Goal: Information Seeking & Learning: Find specific fact

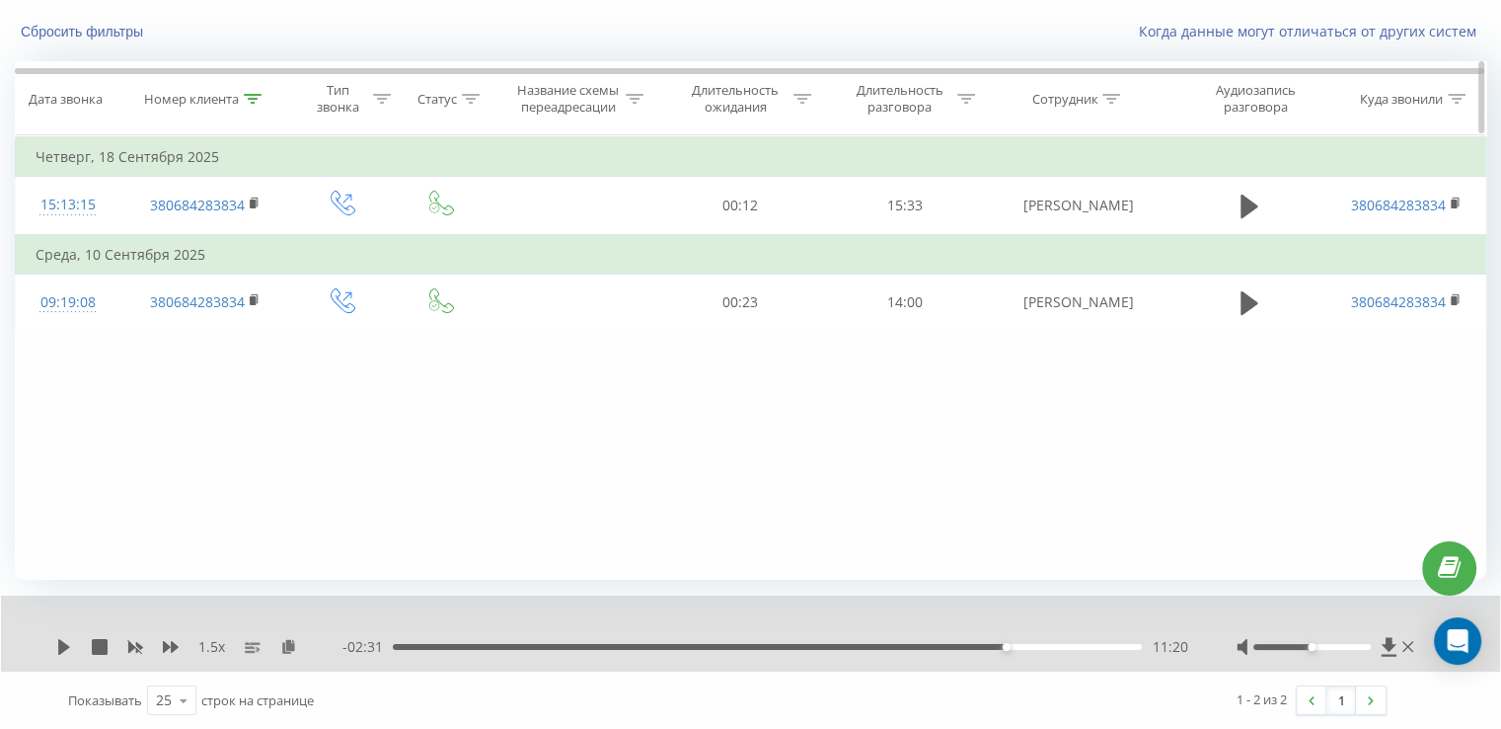
click at [257, 95] on icon at bounding box center [253, 99] width 18 height 10
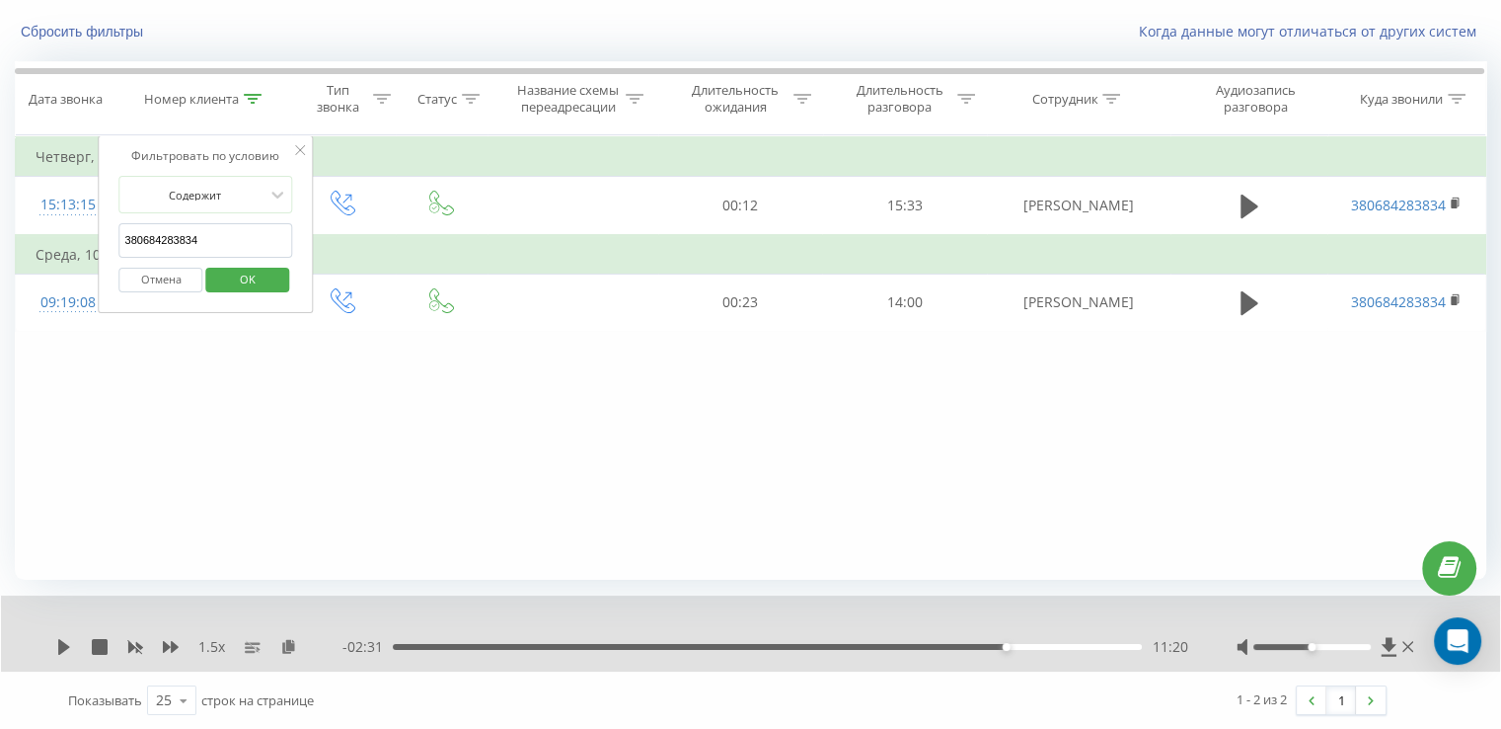
click at [227, 234] on input "380684283834" at bounding box center [206, 240] width 174 height 35
paste input "78931893"
click at [257, 289] on span "OK" at bounding box center [247, 279] width 55 height 31
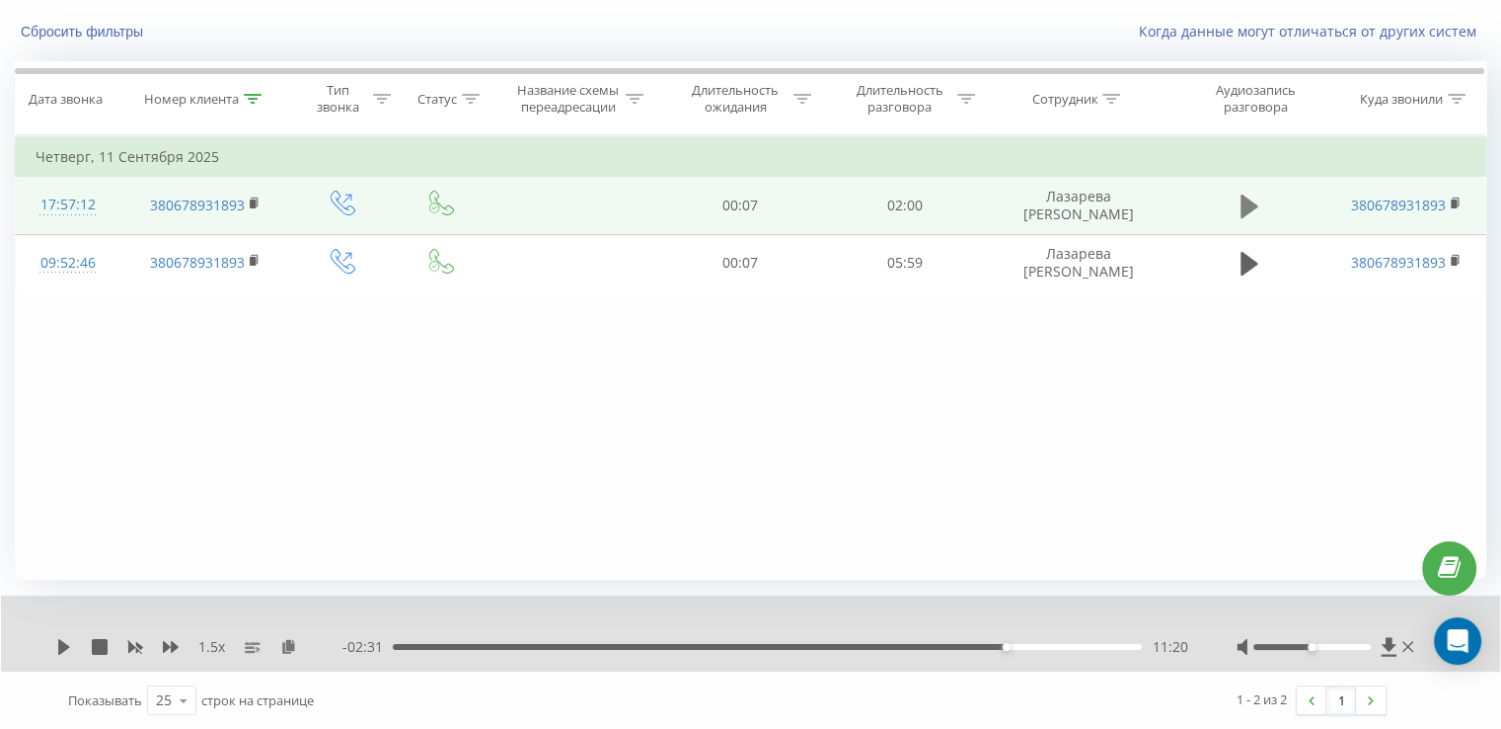
click at [1252, 212] on icon at bounding box center [1250, 206] width 18 height 28
click at [256, 94] on icon at bounding box center [253, 99] width 18 height 10
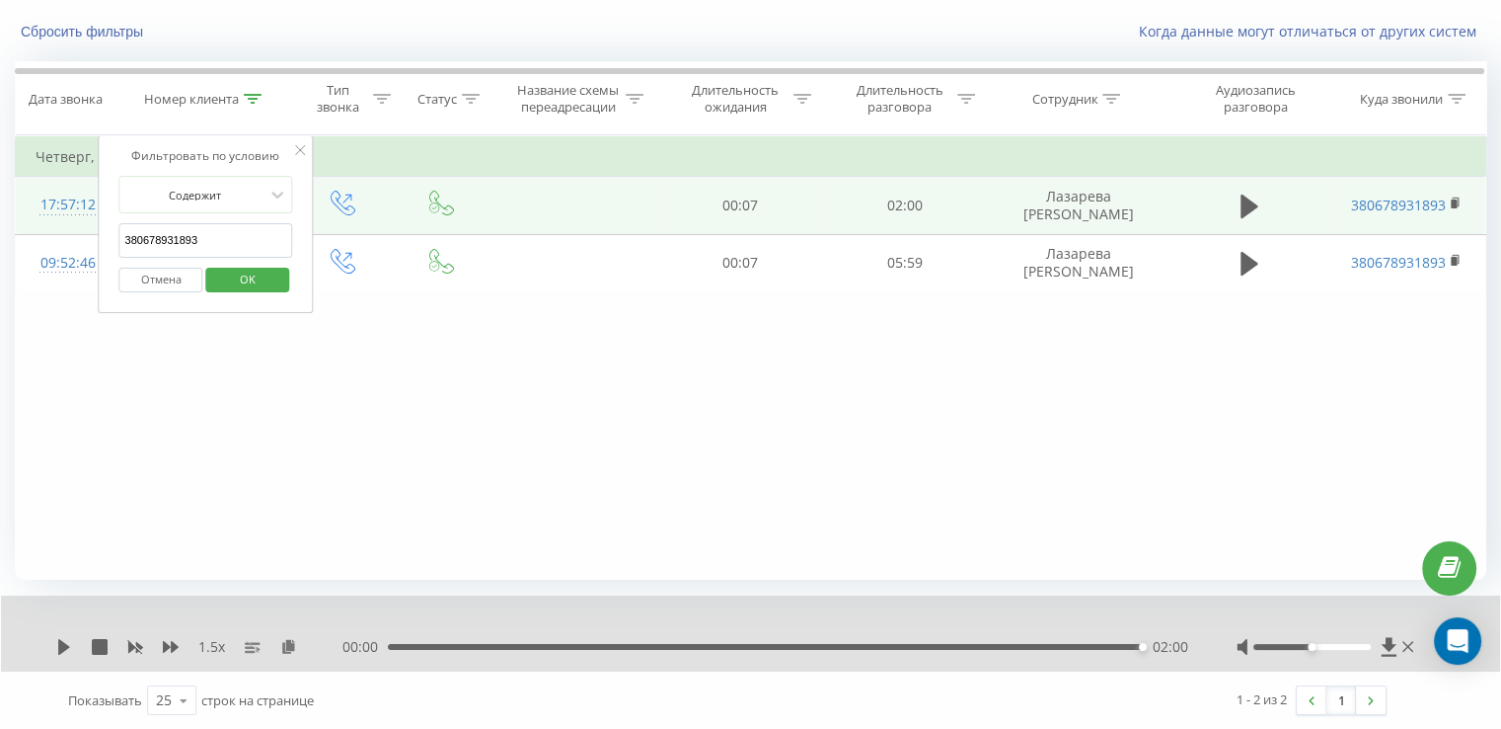
click at [251, 241] on input "380678931893" at bounding box center [206, 240] width 174 height 35
paste input "978266191"
click at [254, 282] on span "OK" at bounding box center [247, 279] width 55 height 31
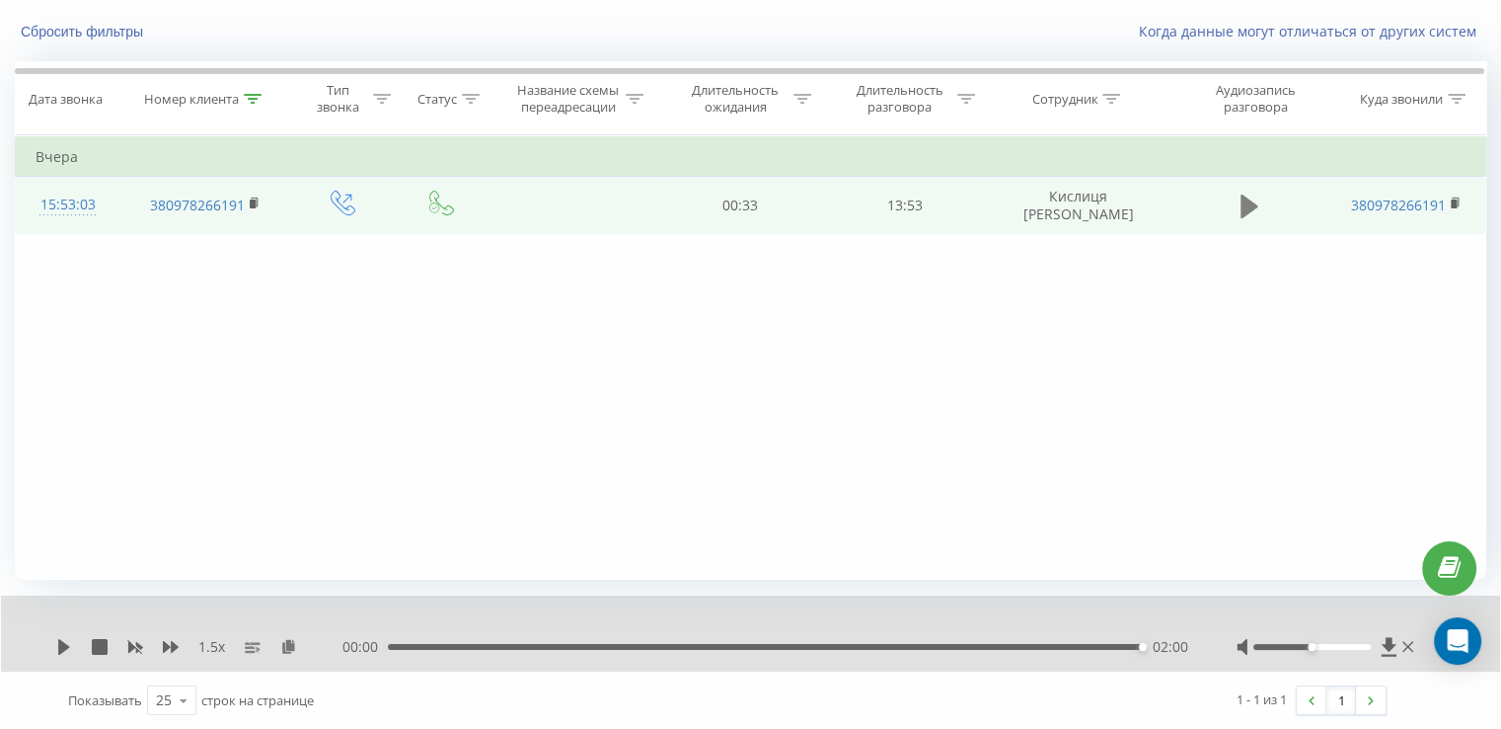
click at [1245, 208] on icon at bounding box center [1250, 206] width 18 height 24
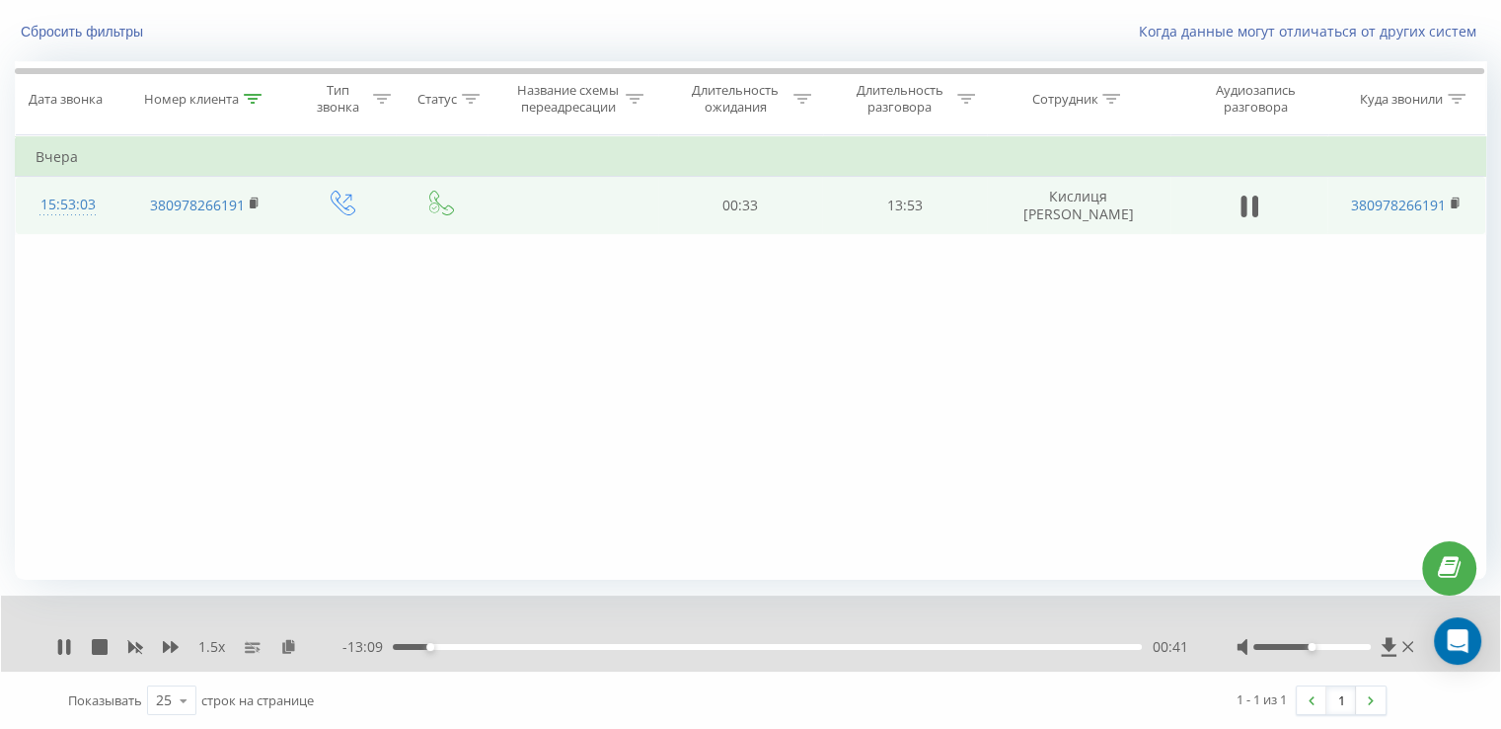
drag, startPoint x: 292, startPoint y: 647, endPoint x: 296, endPoint y: 628, distance: 19.2
click at [293, 646] on icon at bounding box center [288, 646] width 17 height 14
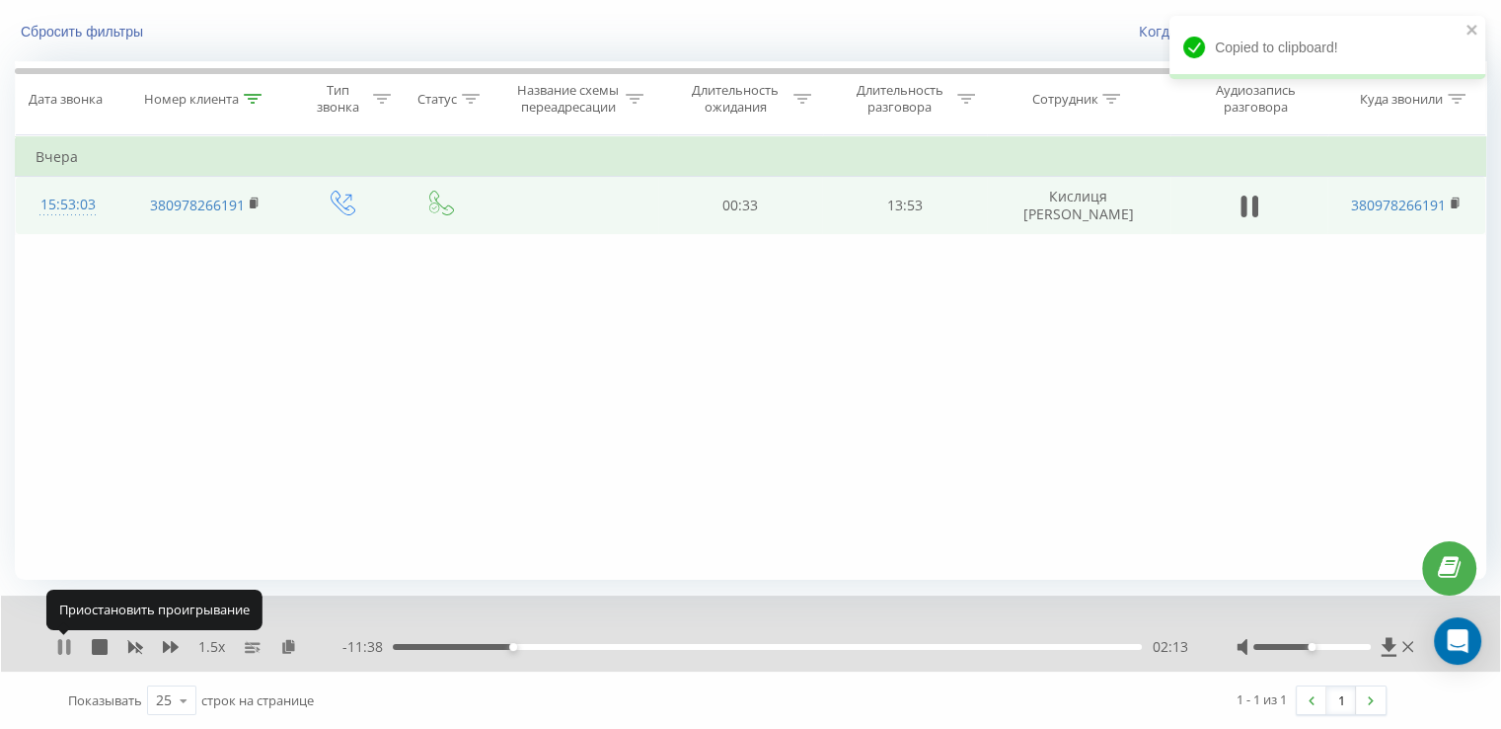
click at [64, 650] on icon at bounding box center [64, 647] width 16 height 16
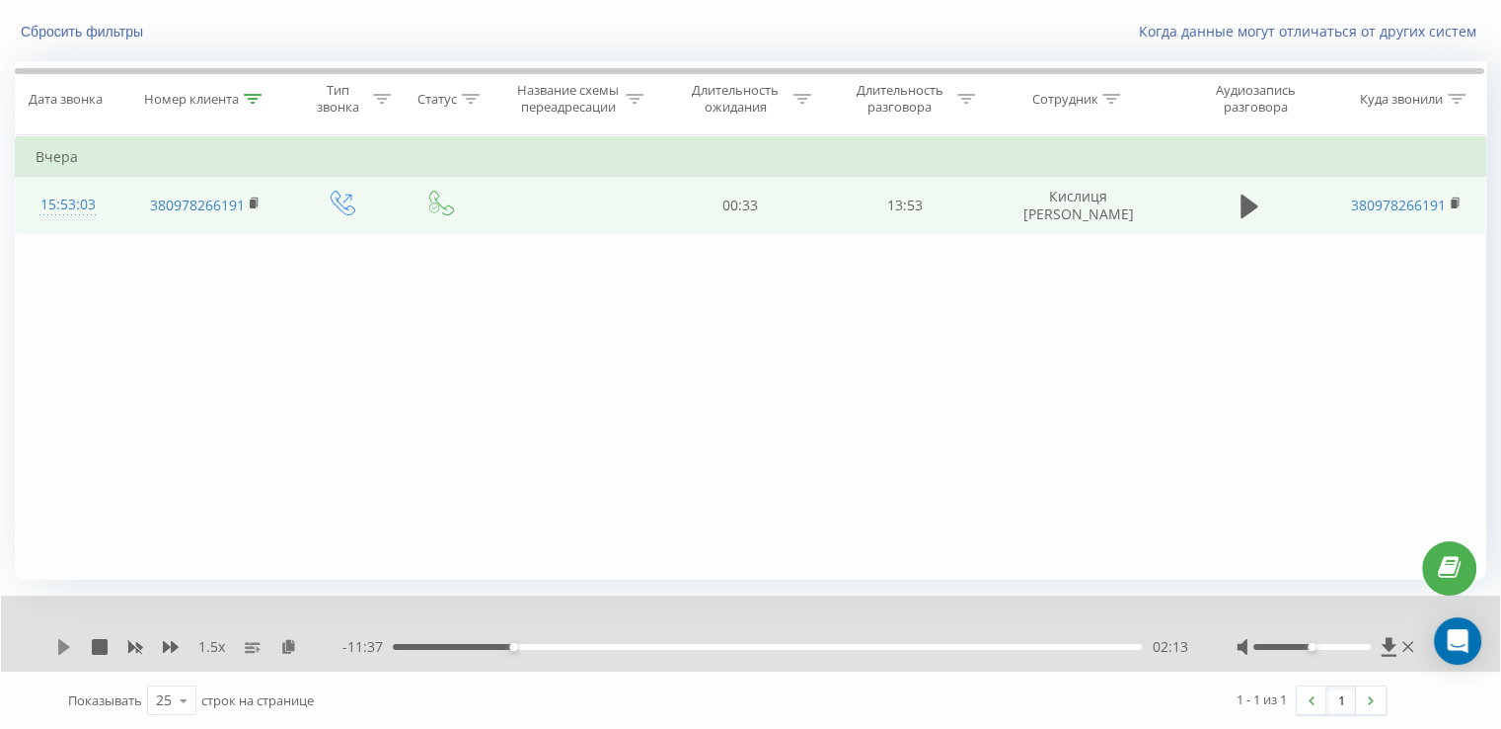
click at [63, 646] on icon at bounding box center [64, 647] width 12 height 16
click at [71, 650] on icon at bounding box center [64, 647] width 16 height 16
click at [67, 648] on icon at bounding box center [64, 647] width 16 height 16
click at [63, 645] on icon at bounding box center [64, 647] width 16 height 16
click at [64, 643] on icon at bounding box center [64, 647] width 12 height 16
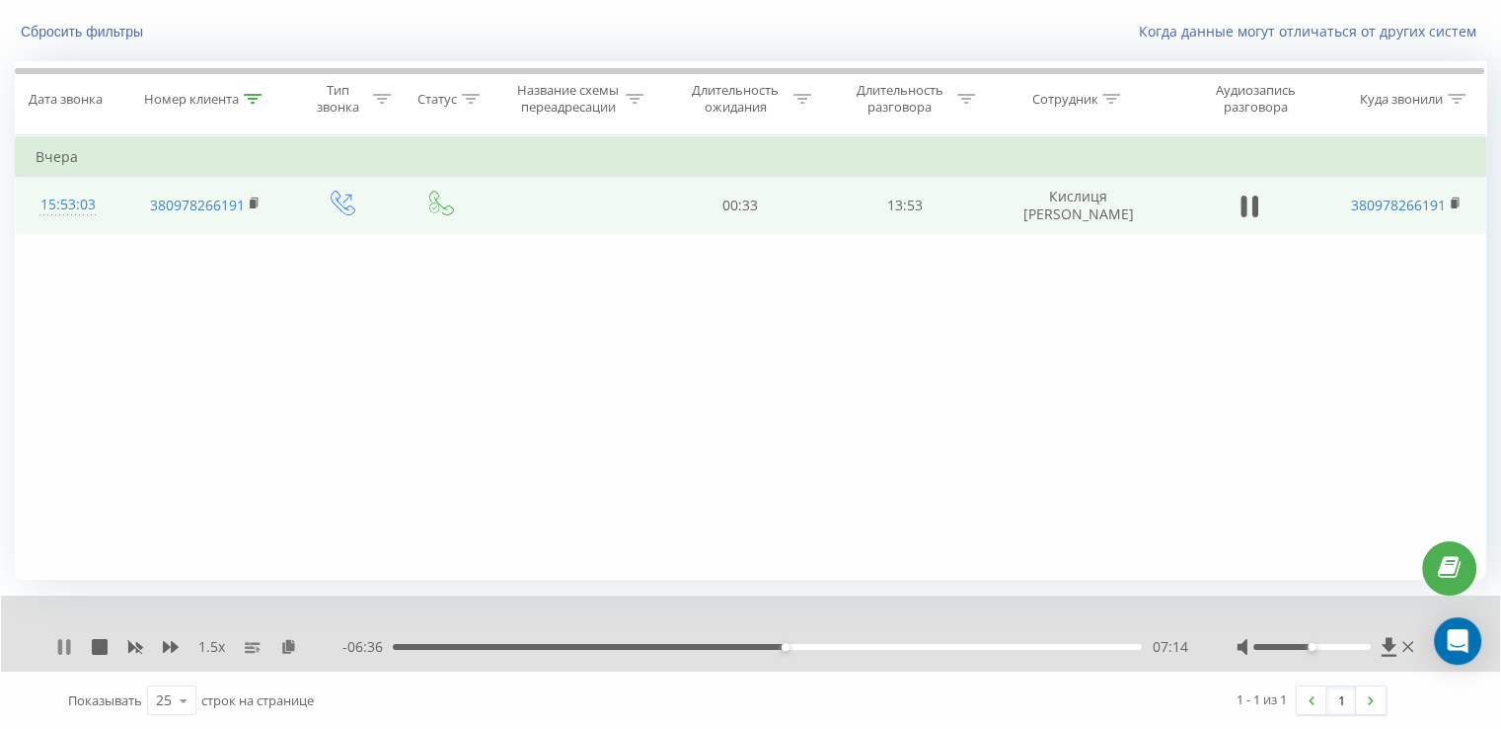
click at [64, 645] on icon at bounding box center [64, 647] width 16 height 16
click at [56, 640] on icon at bounding box center [64, 647] width 16 height 16
click at [259, 104] on div at bounding box center [253, 99] width 18 height 17
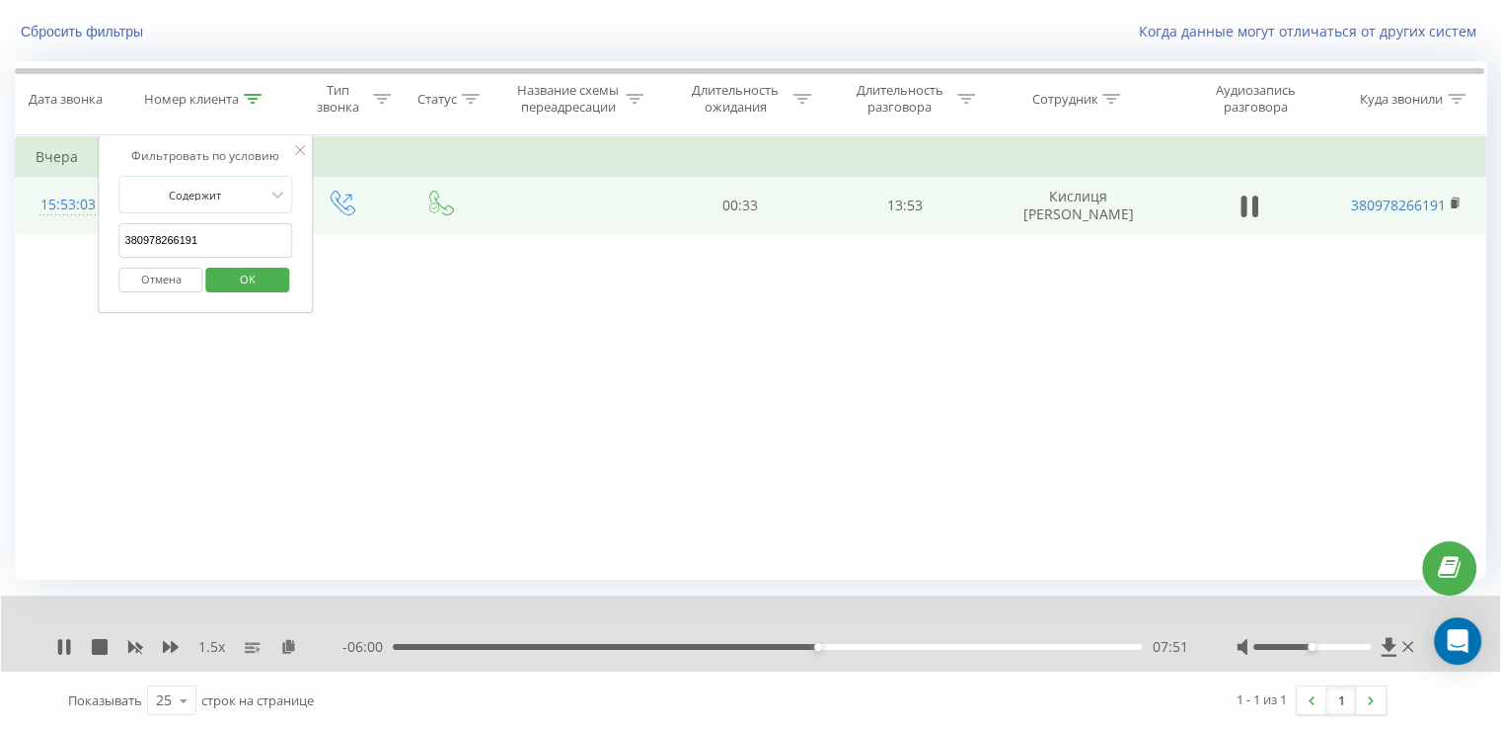
click at [205, 232] on input "380978266191" at bounding box center [206, 240] width 174 height 35
paste input "636047183"
click at [263, 265] on span "OK" at bounding box center [247, 279] width 55 height 31
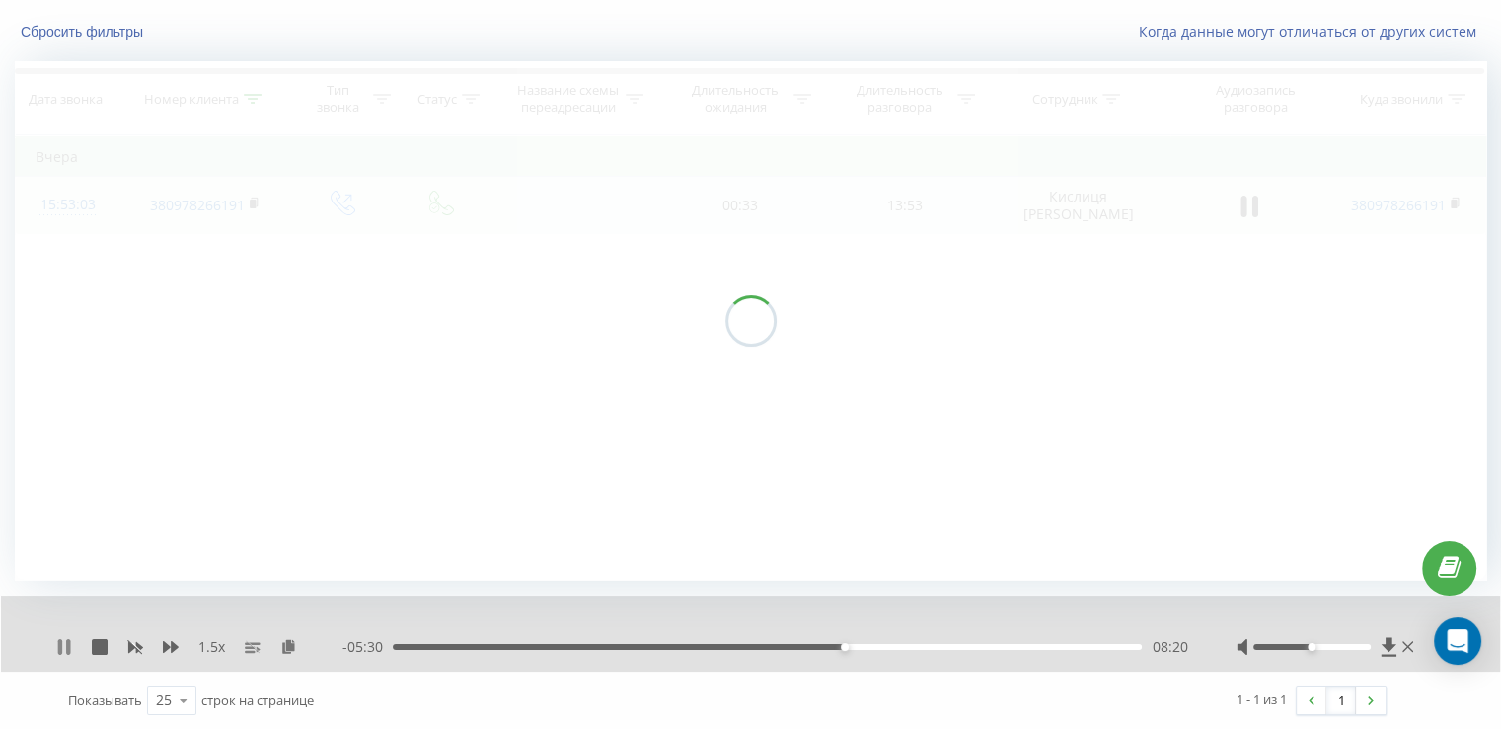
click at [63, 648] on icon at bounding box center [64, 647] width 16 height 16
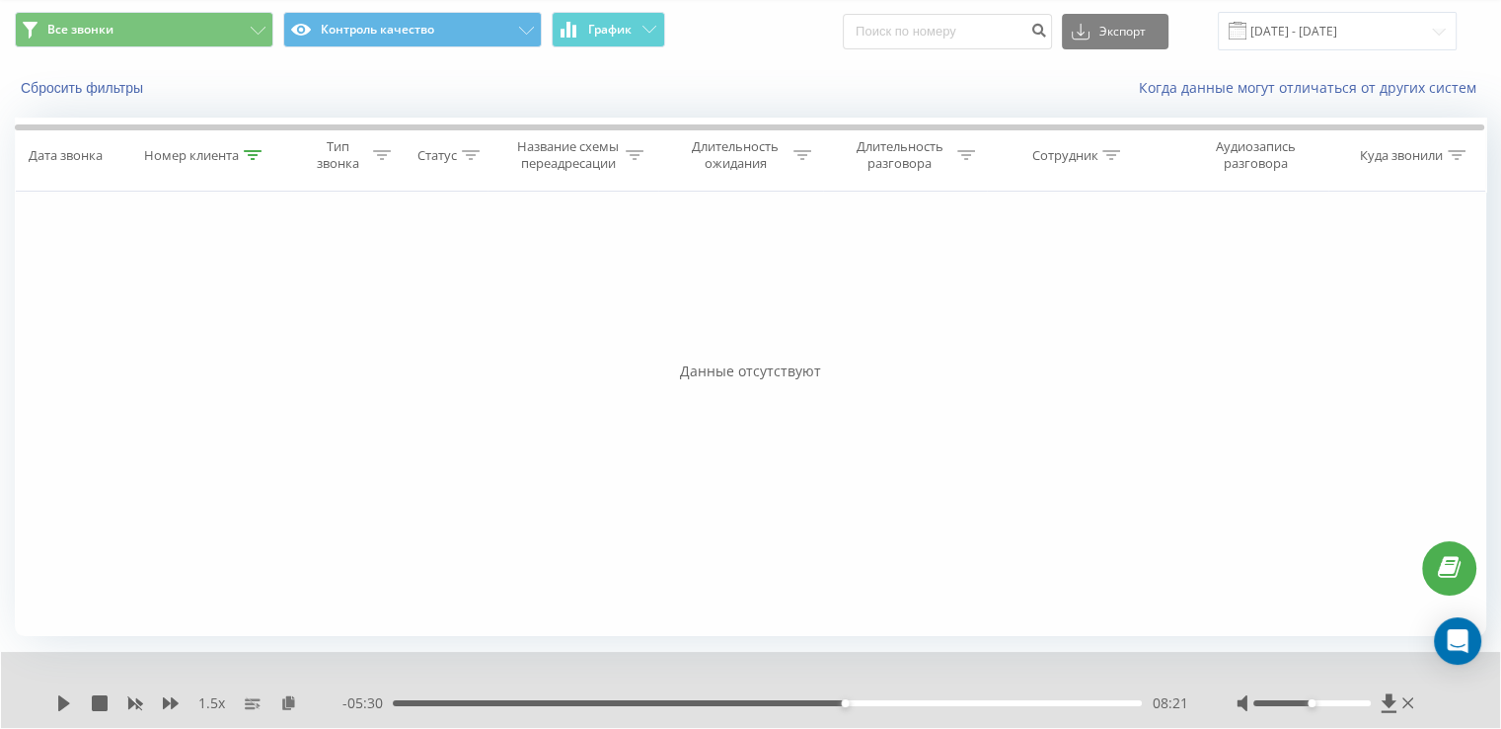
scroll to position [62, 0]
click at [253, 155] on icon at bounding box center [253, 155] width 18 height 10
click at [272, 329] on span "OK" at bounding box center [247, 335] width 55 height 31
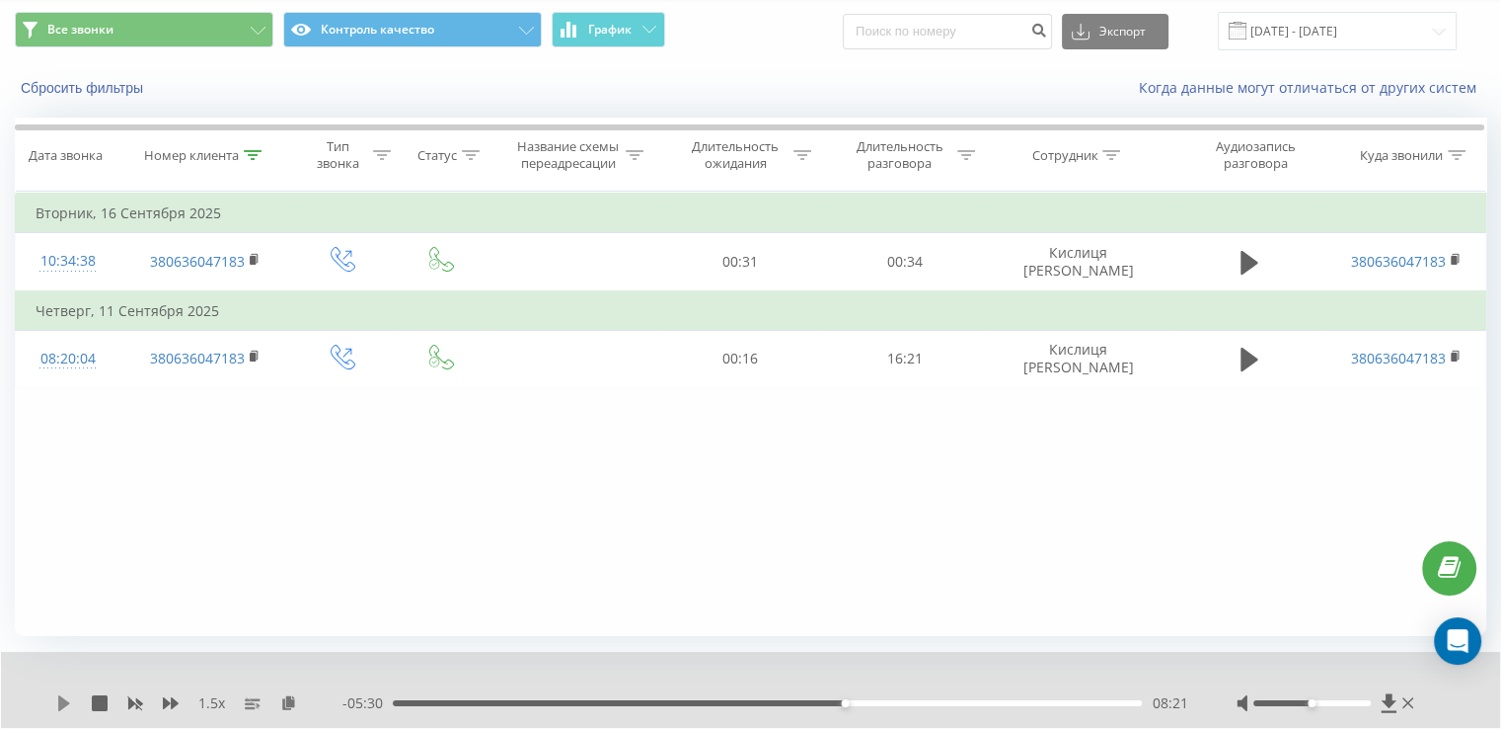
click at [69, 702] on icon at bounding box center [64, 703] width 12 height 16
click at [69, 699] on icon at bounding box center [68, 703] width 4 height 16
click at [53, 694] on div "1.5 x - 03:53 09:58 09:58" at bounding box center [750, 690] width 1499 height 76
click at [64, 706] on icon at bounding box center [64, 703] width 12 height 16
click at [68, 705] on icon at bounding box center [68, 703] width 4 height 16
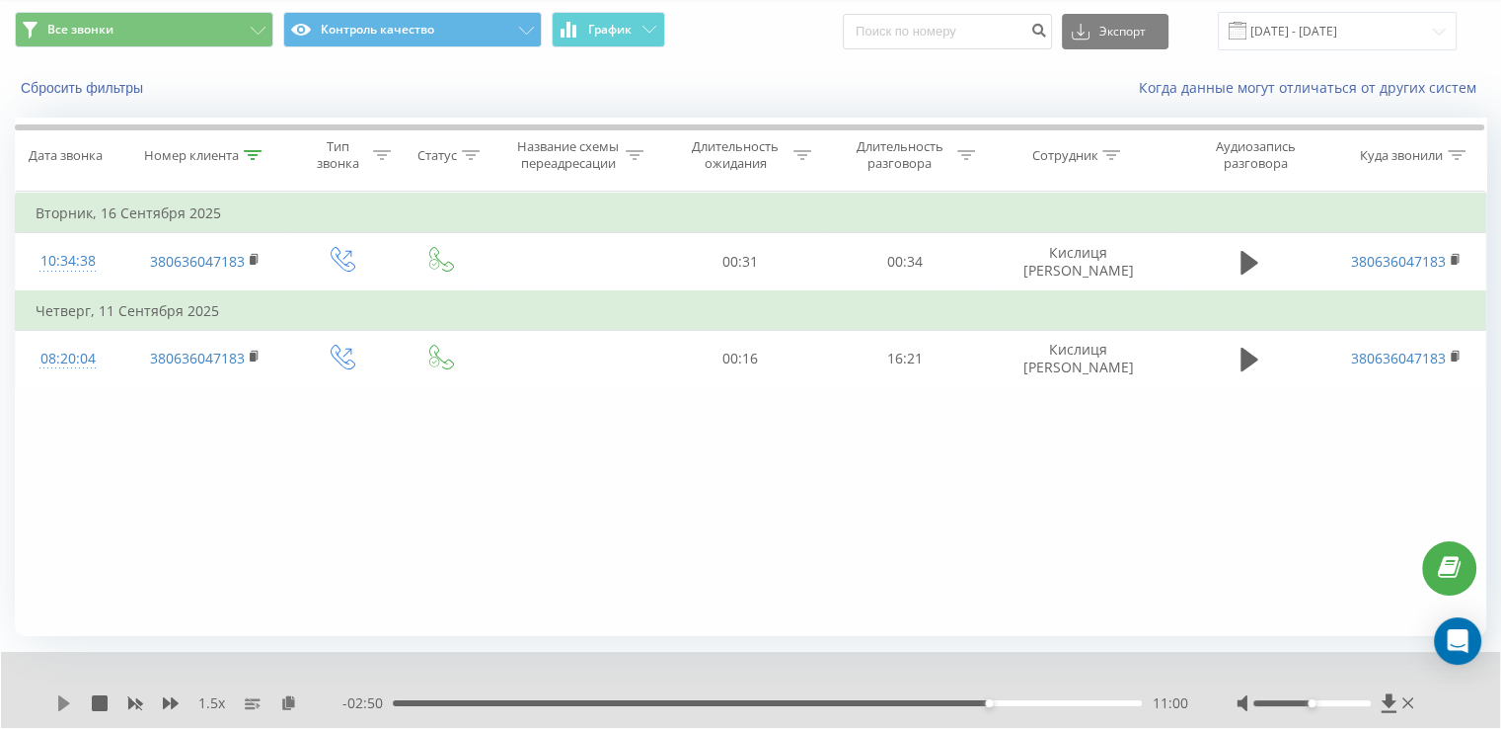
click at [66, 699] on icon at bounding box center [64, 703] width 16 height 16
click at [256, 153] on icon at bounding box center [253, 155] width 18 height 10
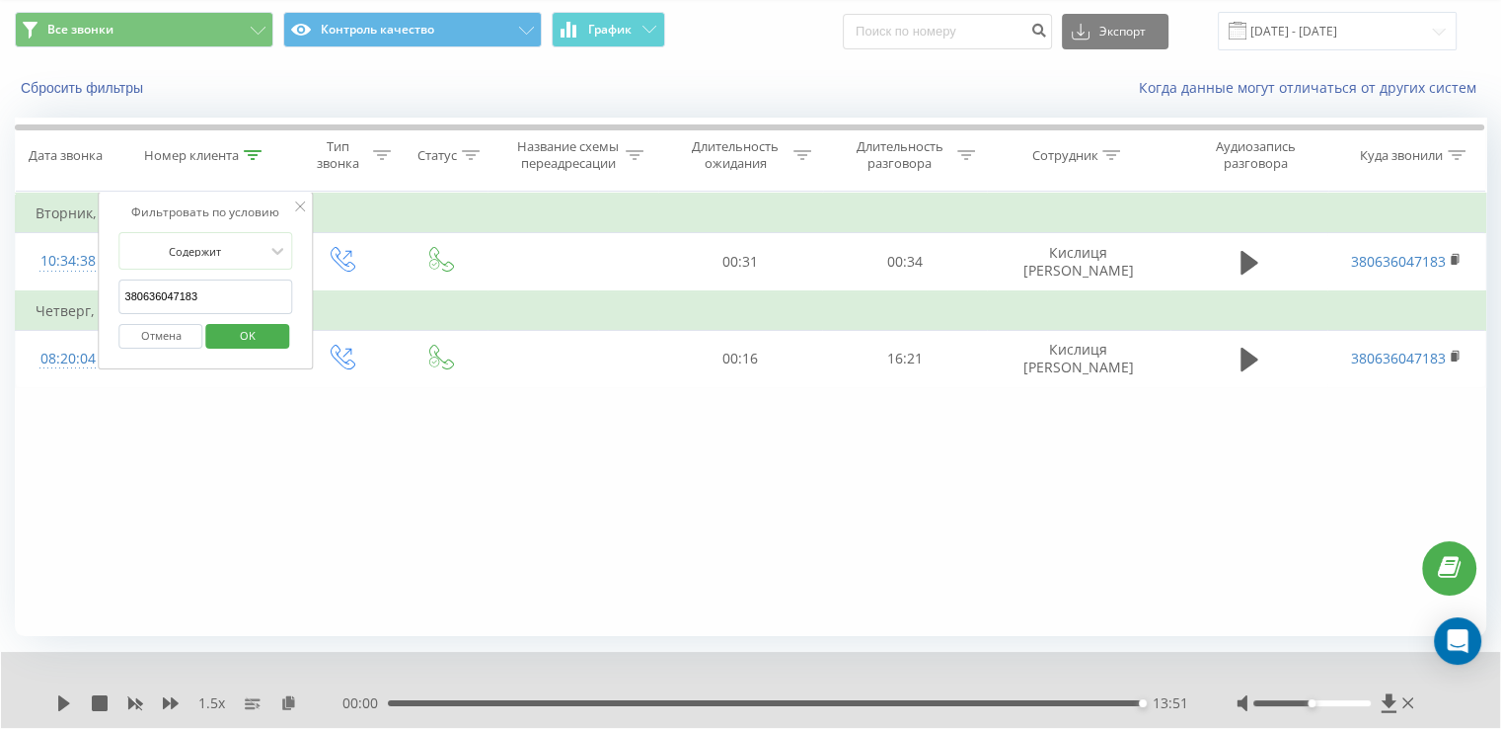
click at [238, 279] on input "380636047183" at bounding box center [206, 296] width 174 height 35
paste input "506603725"
type input "380506603725"
click at [269, 339] on span "OK" at bounding box center [247, 335] width 55 height 31
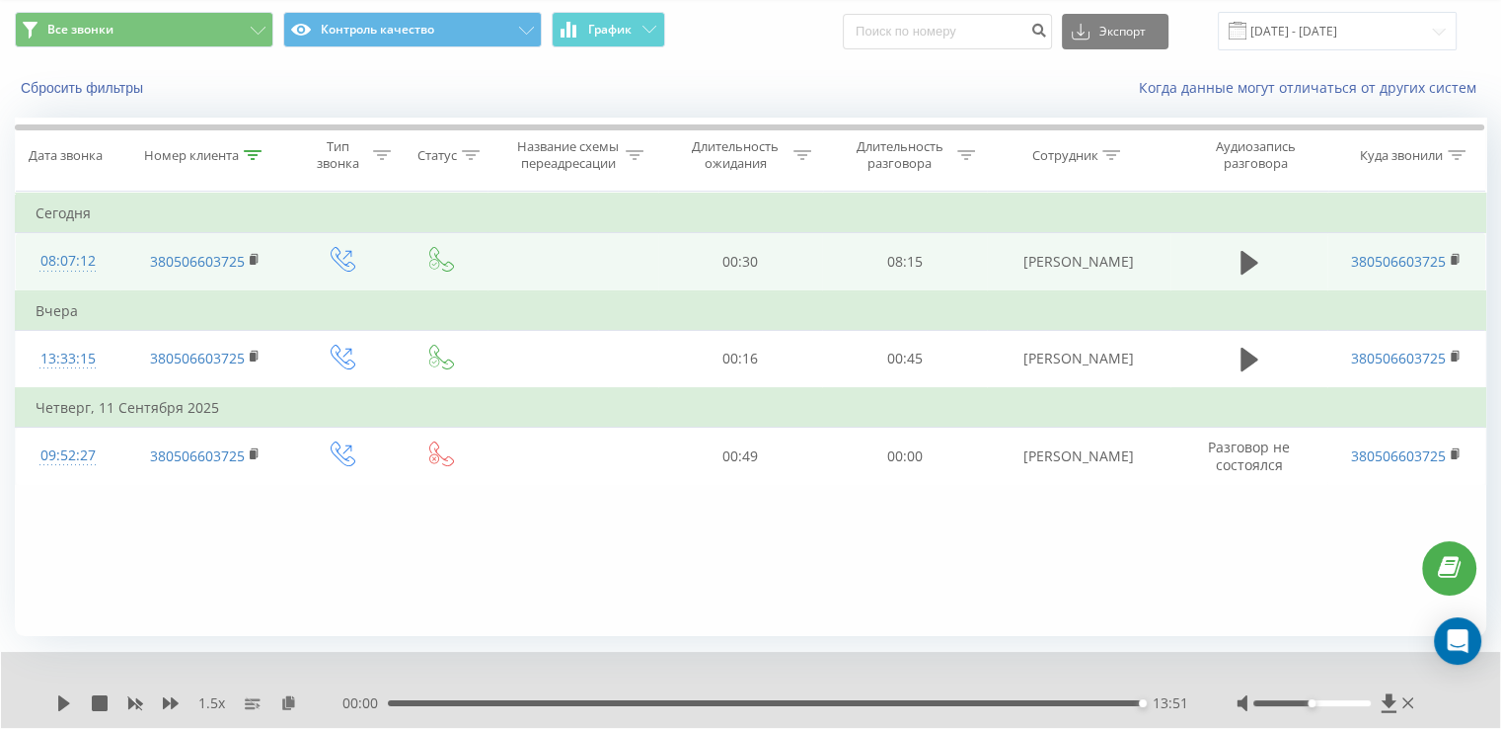
click at [1242, 279] on td at bounding box center [1250, 262] width 158 height 58
click at [1241, 270] on icon at bounding box center [1250, 263] width 18 height 24
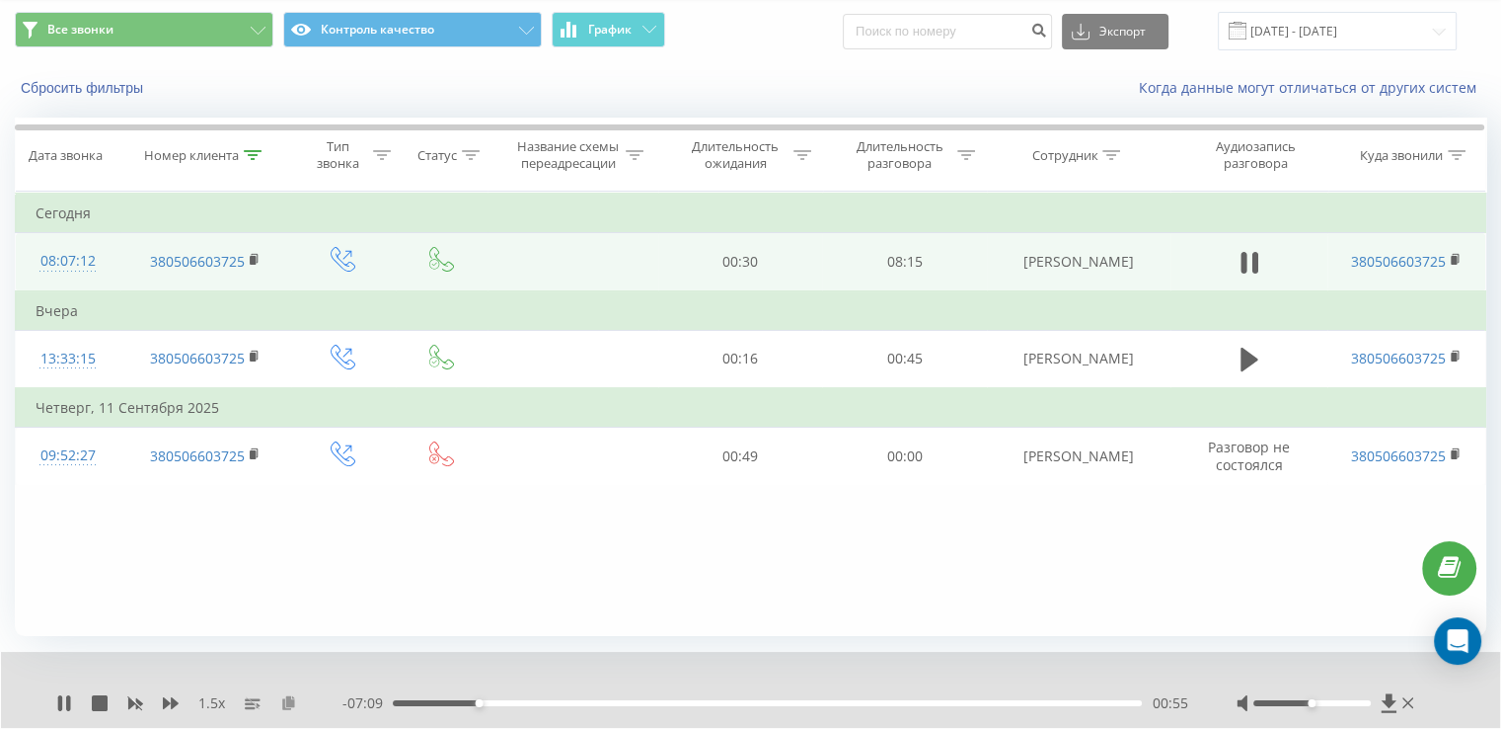
click at [289, 704] on icon at bounding box center [288, 702] width 17 height 14
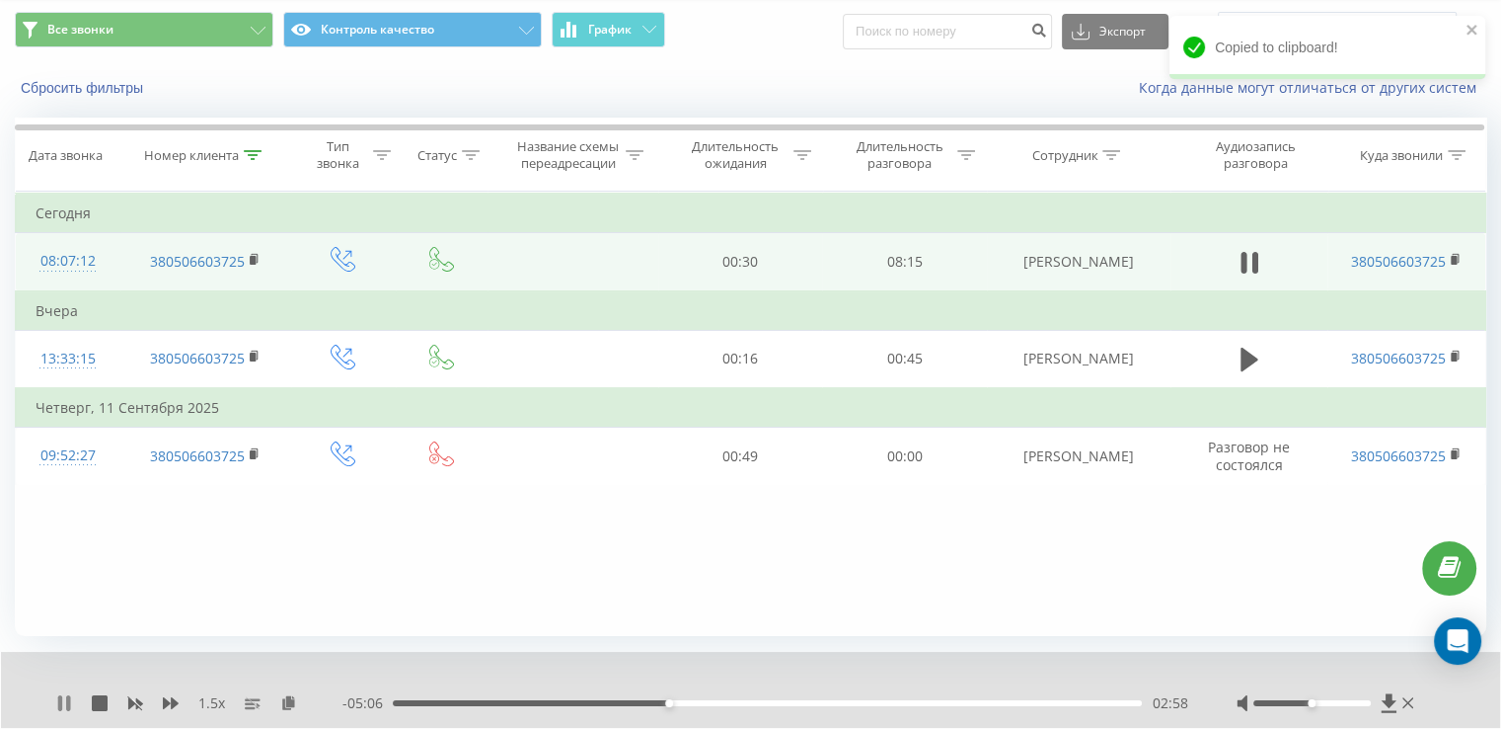
click at [60, 708] on icon at bounding box center [60, 703] width 4 height 16
click at [65, 704] on icon at bounding box center [64, 703] width 12 height 16
click at [658, 700] on div "03:05" at bounding box center [767, 703] width 749 height 6
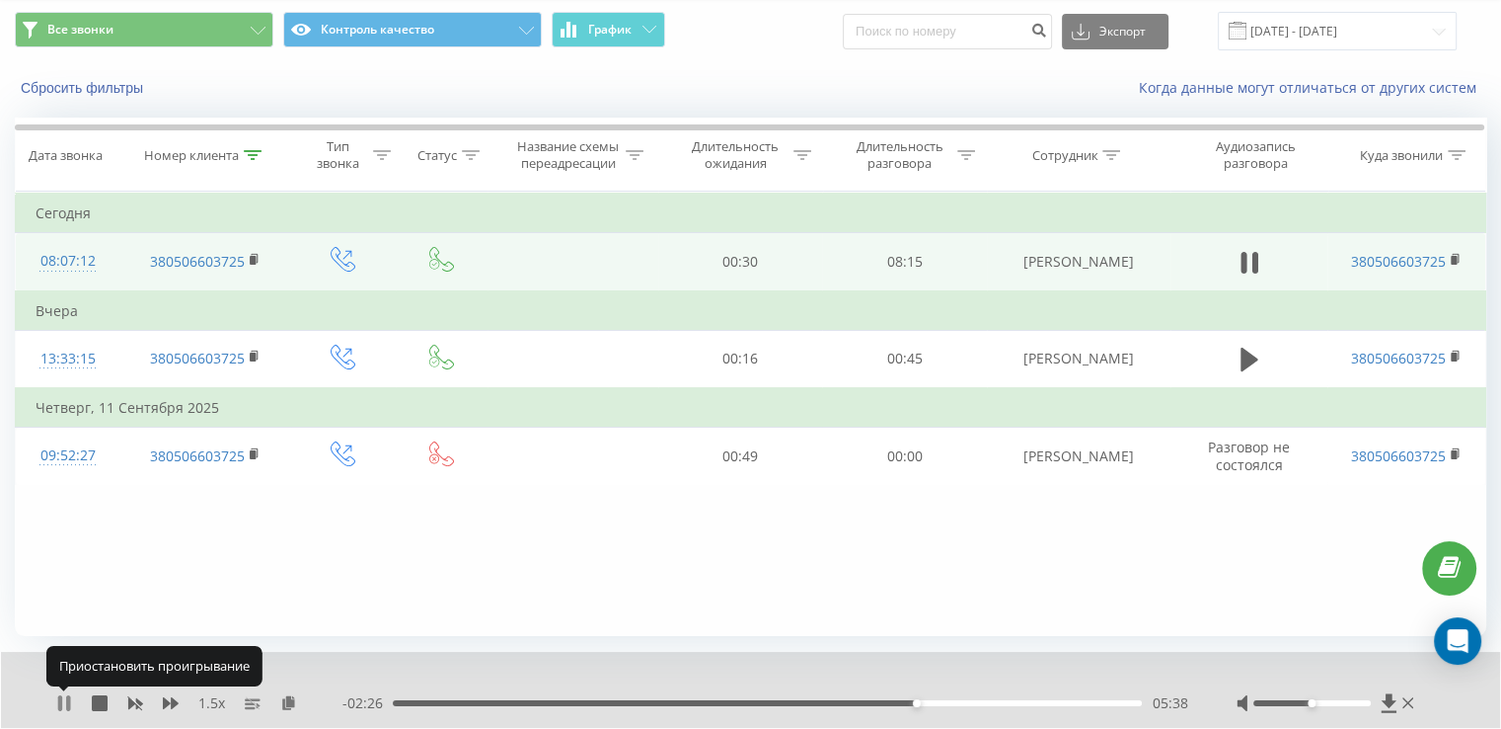
click at [69, 704] on icon at bounding box center [68, 703] width 4 height 16
click at [65, 701] on icon at bounding box center [64, 703] width 12 height 16
click at [63, 696] on icon at bounding box center [64, 703] width 16 height 16
click at [914, 702] on div "05:37" at bounding box center [767, 703] width 749 height 6
click at [64, 706] on icon at bounding box center [64, 703] width 12 height 16
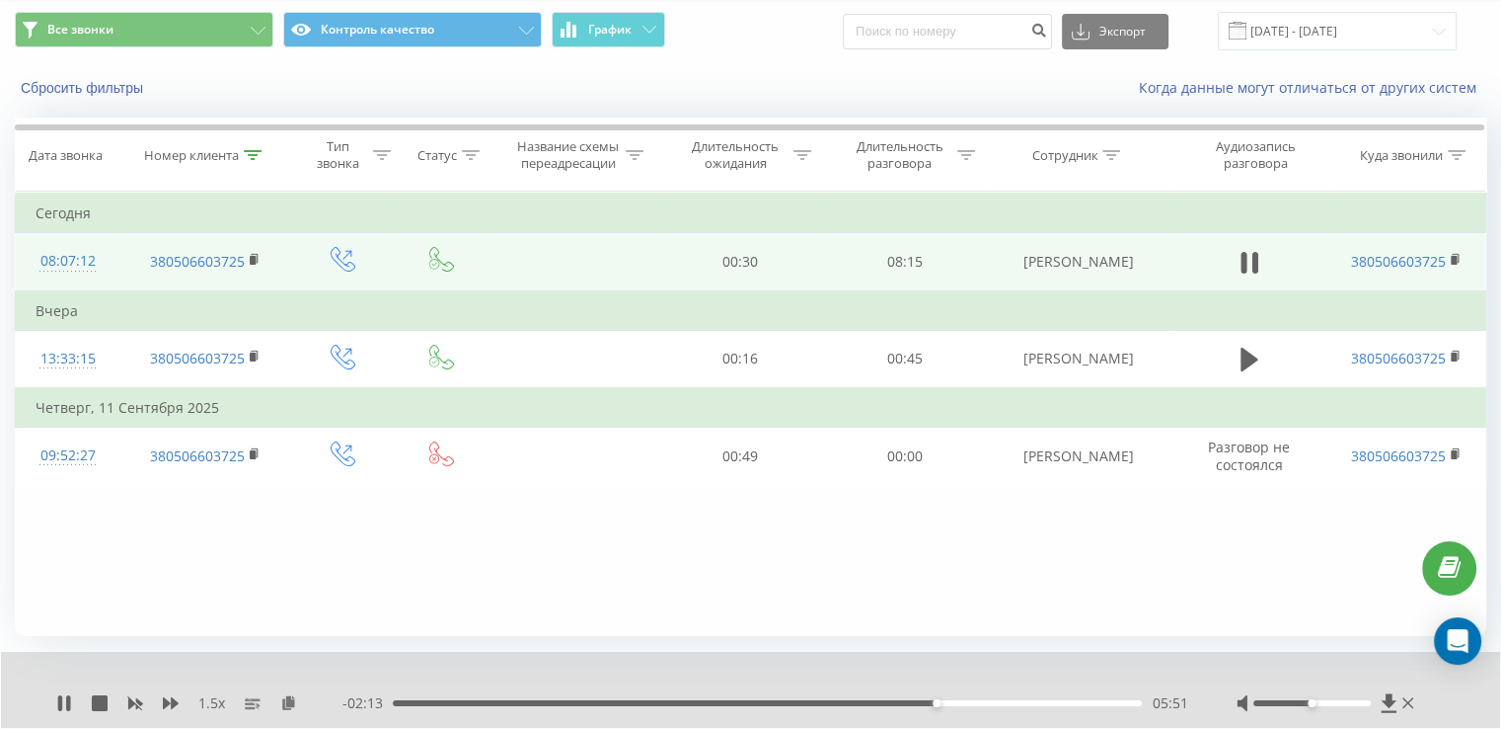
click at [906, 697] on div "- 02:13 05:51 05:51" at bounding box center [765, 703] width 845 height 20
click at [908, 702] on div "05:33" at bounding box center [767, 703] width 749 height 6
click at [895, 704] on div "05:34" at bounding box center [767, 703] width 749 height 6
click at [63, 698] on icon at bounding box center [64, 703] width 16 height 16
click at [69, 703] on icon at bounding box center [64, 703] width 16 height 16
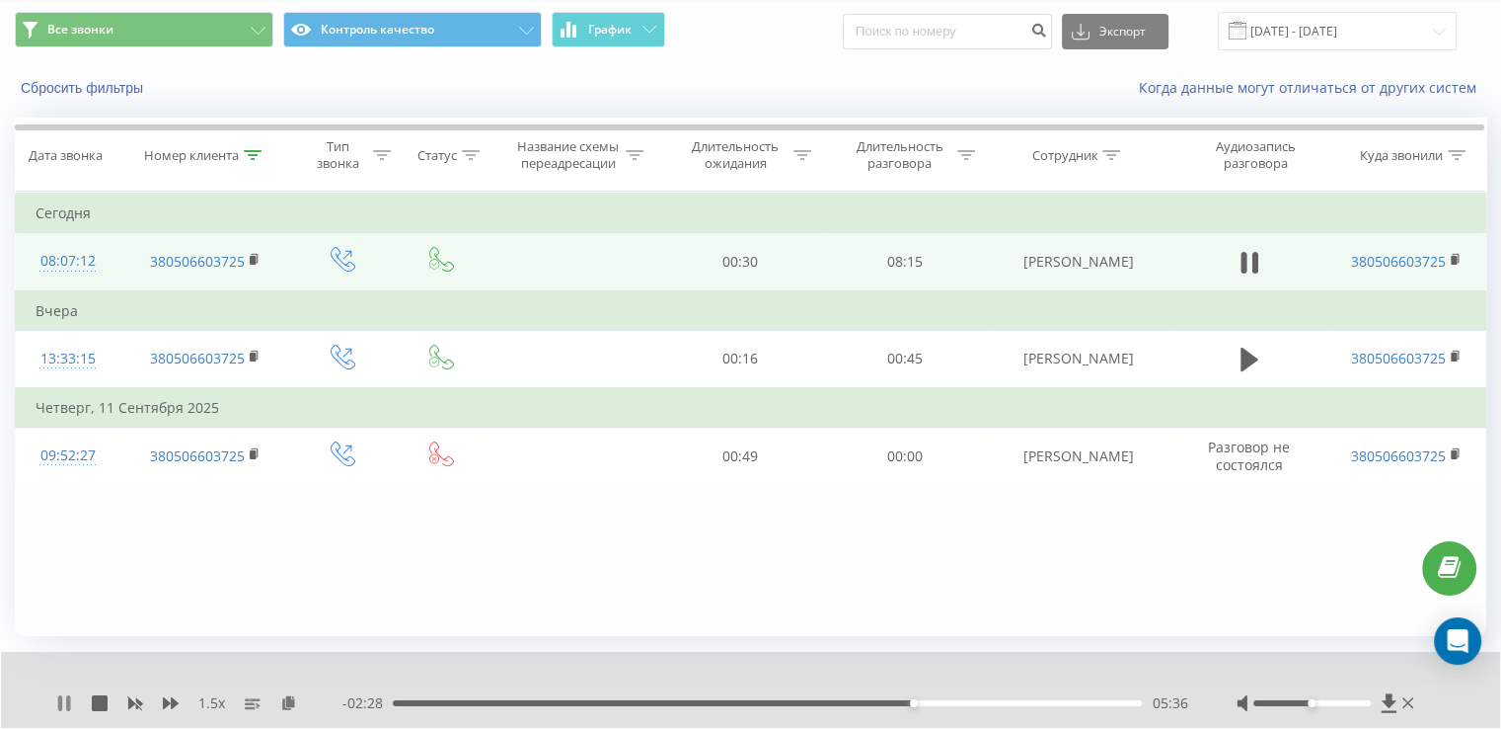
click at [69, 701] on icon at bounding box center [68, 703] width 4 height 16
click at [67, 699] on icon at bounding box center [64, 703] width 16 height 16
click at [66, 700] on icon at bounding box center [68, 703] width 4 height 16
click at [64, 706] on icon at bounding box center [64, 703] width 12 height 16
